Goal: Navigation & Orientation: Find specific page/section

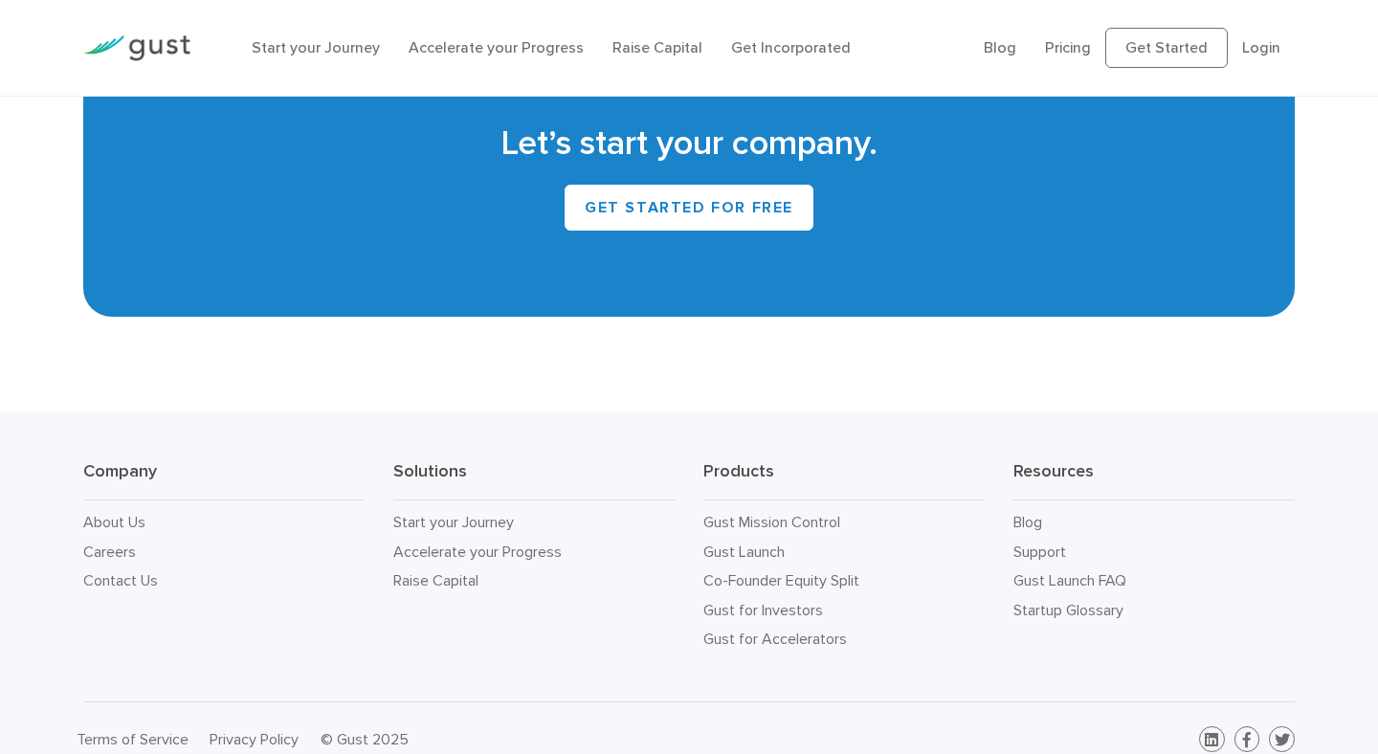
scroll to position [8321, 0]
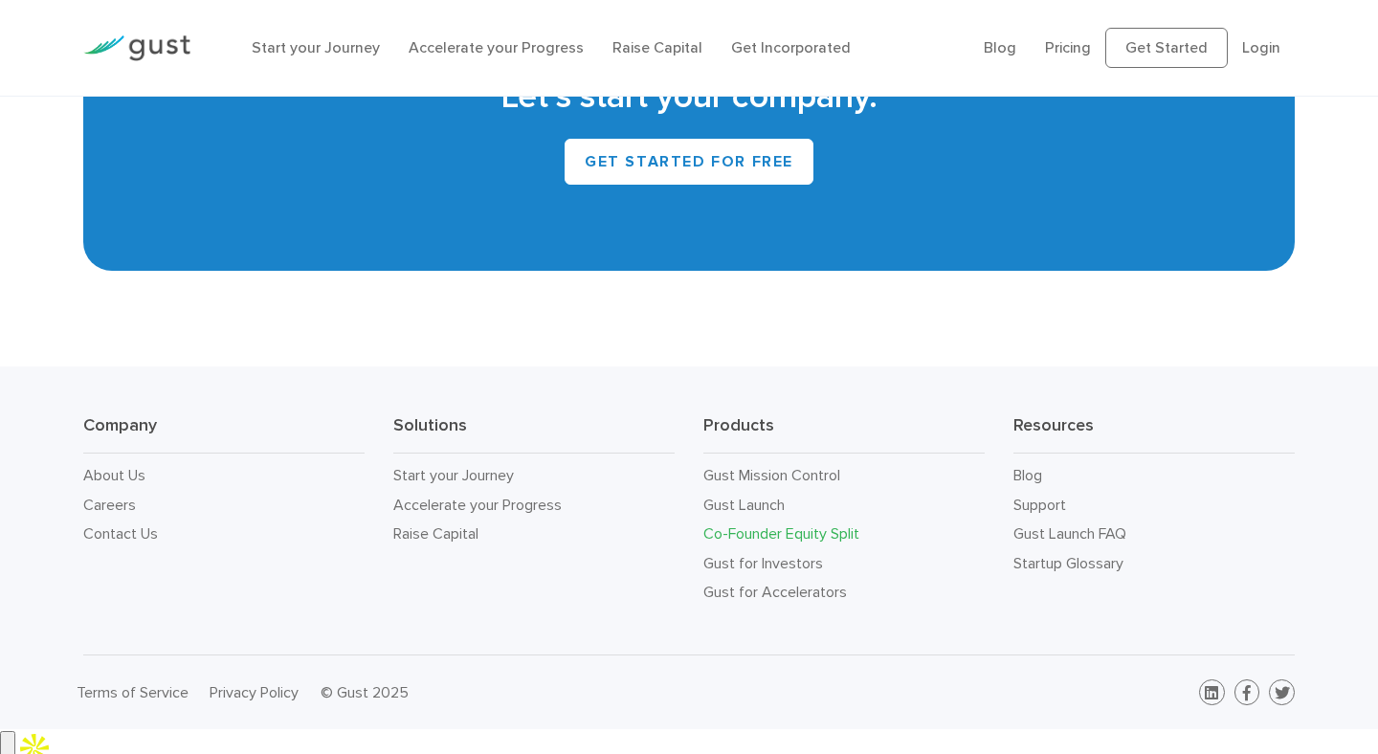
click at [780, 543] on link "Co-Founder Equity Split" at bounding box center [781, 533] width 156 height 18
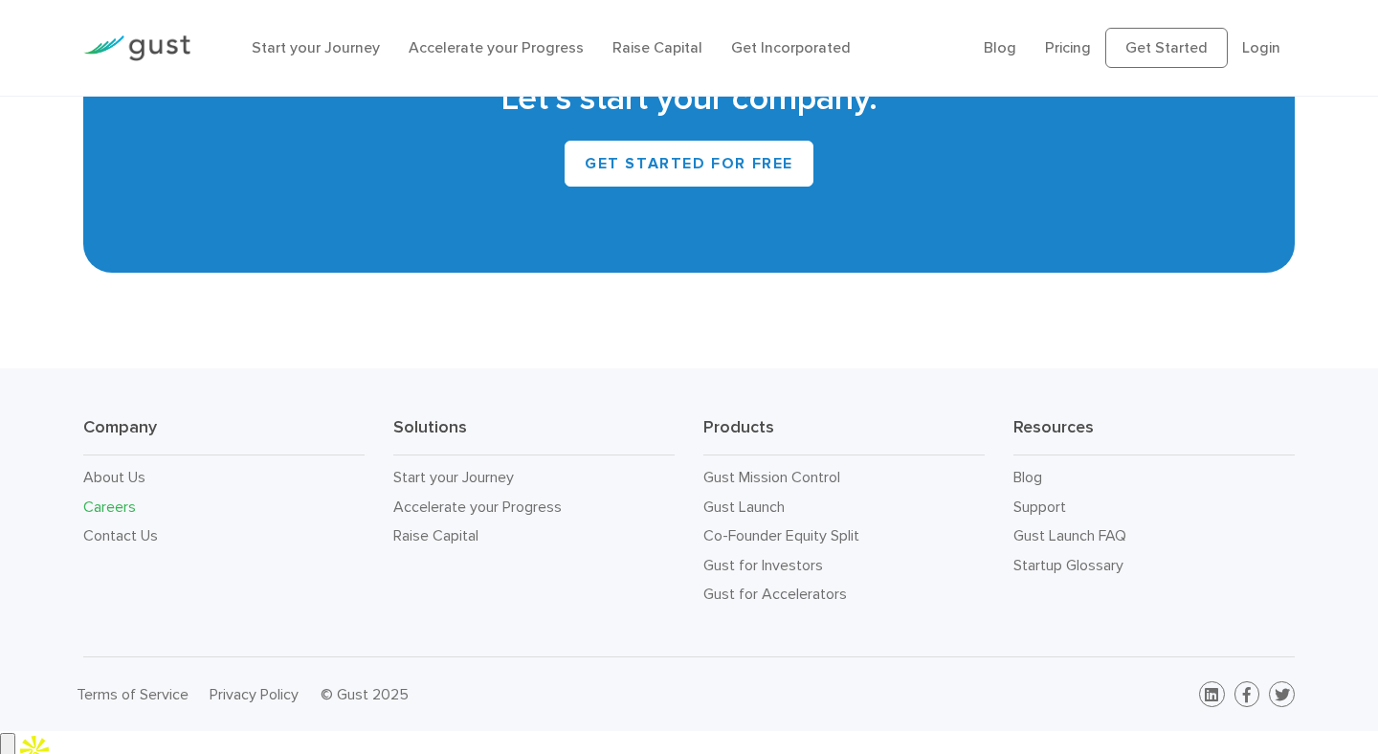
click at [116, 516] on link "Careers" at bounding box center [109, 507] width 53 height 18
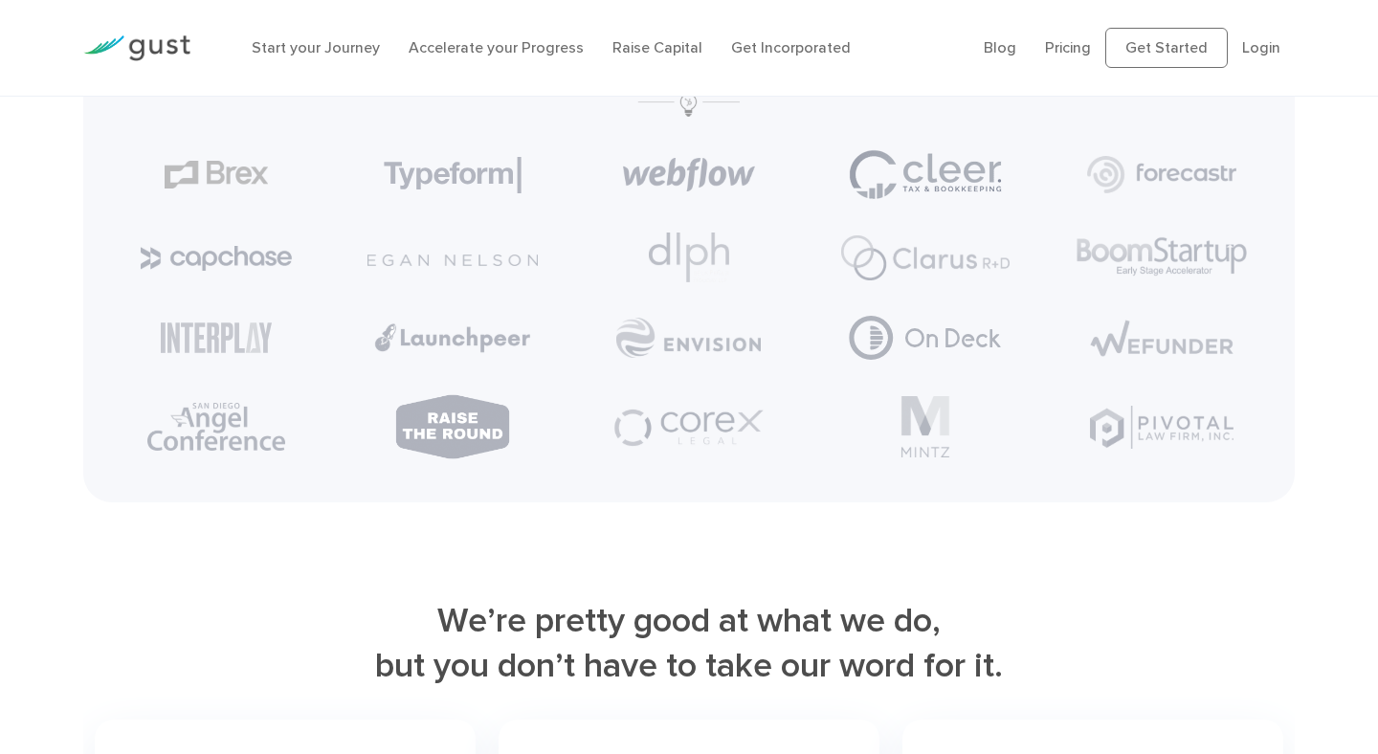
scroll to position [4509, 0]
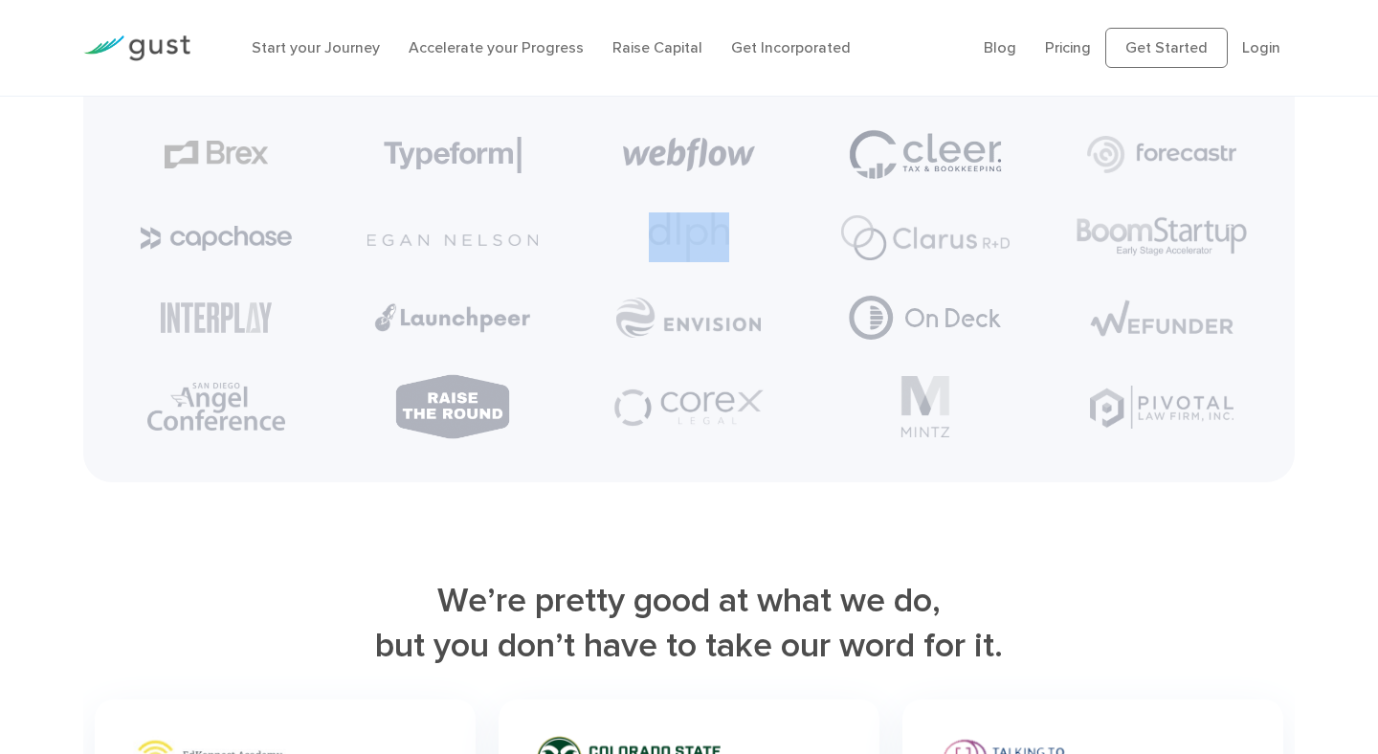
drag, startPoint x: 796, startPoint y: 229, endPoint x: 481, endPoint y: 228, distance: 314.9
click at [478, 229] on ul at bounding box center [689, 232] width 1181 height 450
